Goal: Task Accomplishment & Management: Complete application form

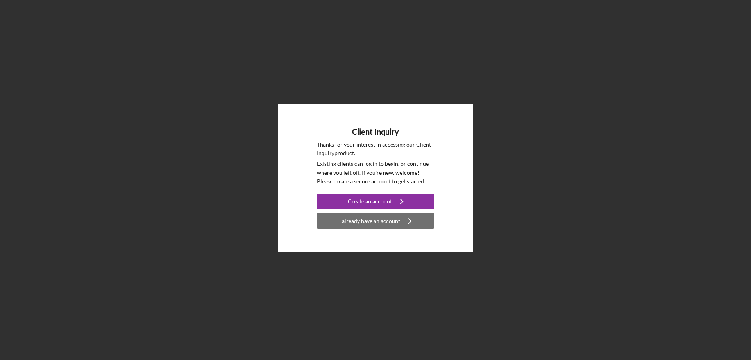
click at [394, 217] on div "I already have an account" at bounding box center [369, 221] width 61 height 16
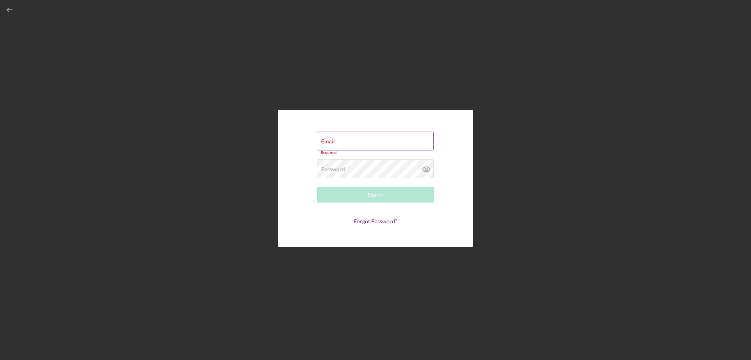
click at [350, 141] on div "Email Required" at bounding box center [375, 142] width 117 height 23
click at [348, 142] on input "Email" at bounding box center [375, 140] width 117 height 19
type input "[EMAIL_ADDRESS][DOMAIN_NAME]"
click at [339, 167] on label "Password" at bounding box center [333, 167] width 24 height 6
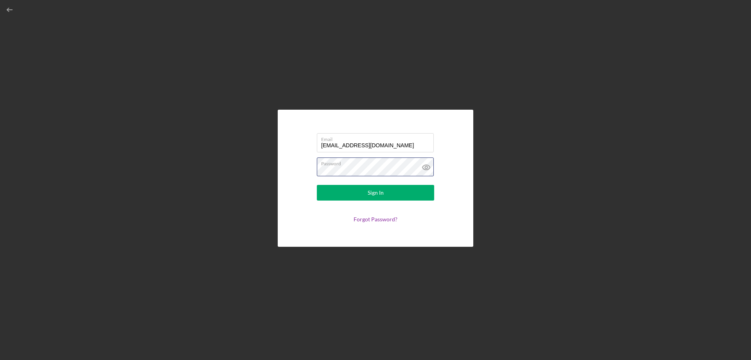
click at [317, 185] on button "Sign In" at bounding box center [375, 193] width 117 height 16
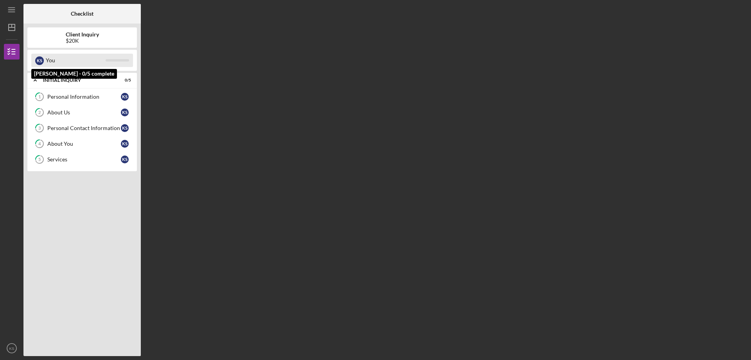
click at [94, 63] on div "You" at bounding box center [76, 60] width 60 height 13
click at [31, 81] on icon "Icon/Expander" at bounding box center [35, 80] width 16 height 16
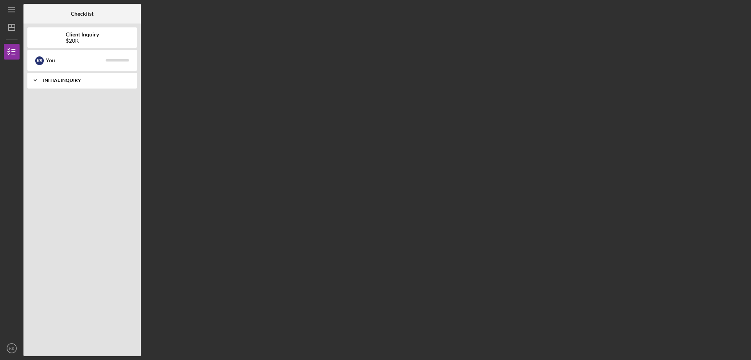
click at [35, 77] on icon "Icon/Expander" at bounding box center [35, 80] width 16 height 16
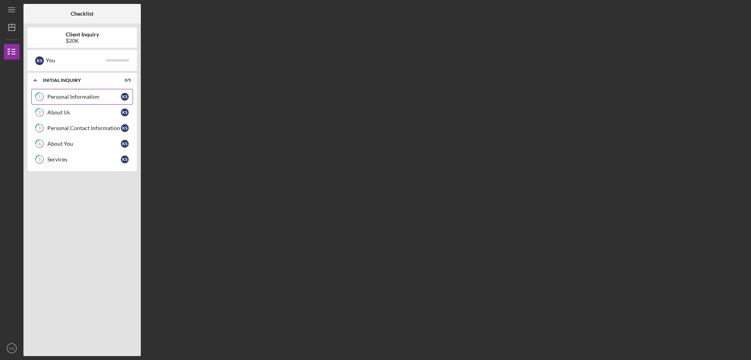
click at [52, 101] on link "1 Personal Information K S" at bounding box center [82, 97] width 102 height 16
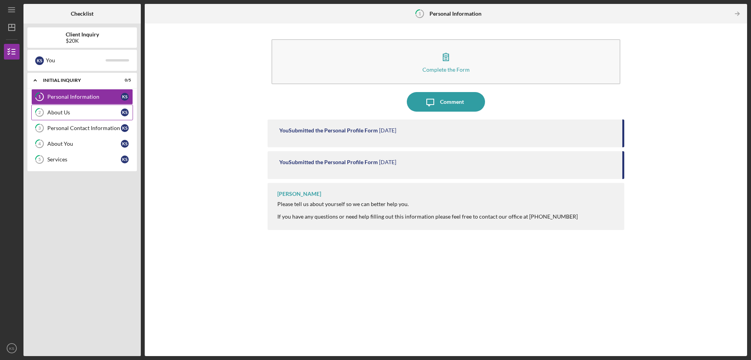
click at [67, 115] on div "About Us" at bounding box center [84, 112] width 74 height 6
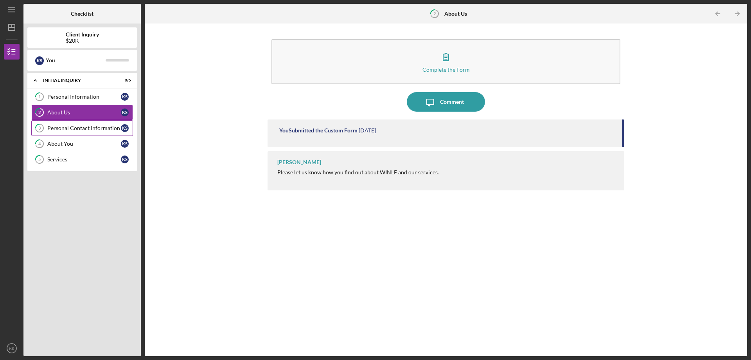
click at [61, 130] on div "Personal Contact Information" at bounding box center [84, 128] width 74 height 6
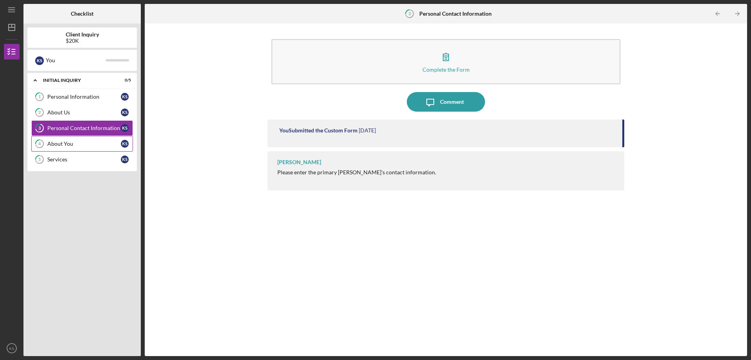
click at [62, 146] on div "About You" at bounding box center [84, 143] width 74 height 6
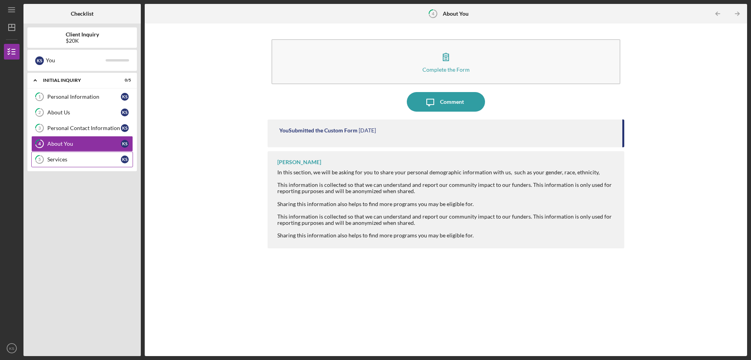
click at [63, 158] on div "Services" at bounding box center [84, 159] width 74 height 6
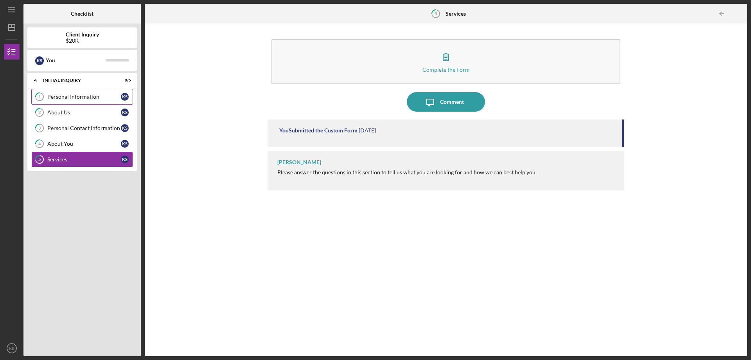
click at [61, 100] on div "Personal Information" at bounding box center [84, 97] width 74 height 6
